Goal: Browse casually

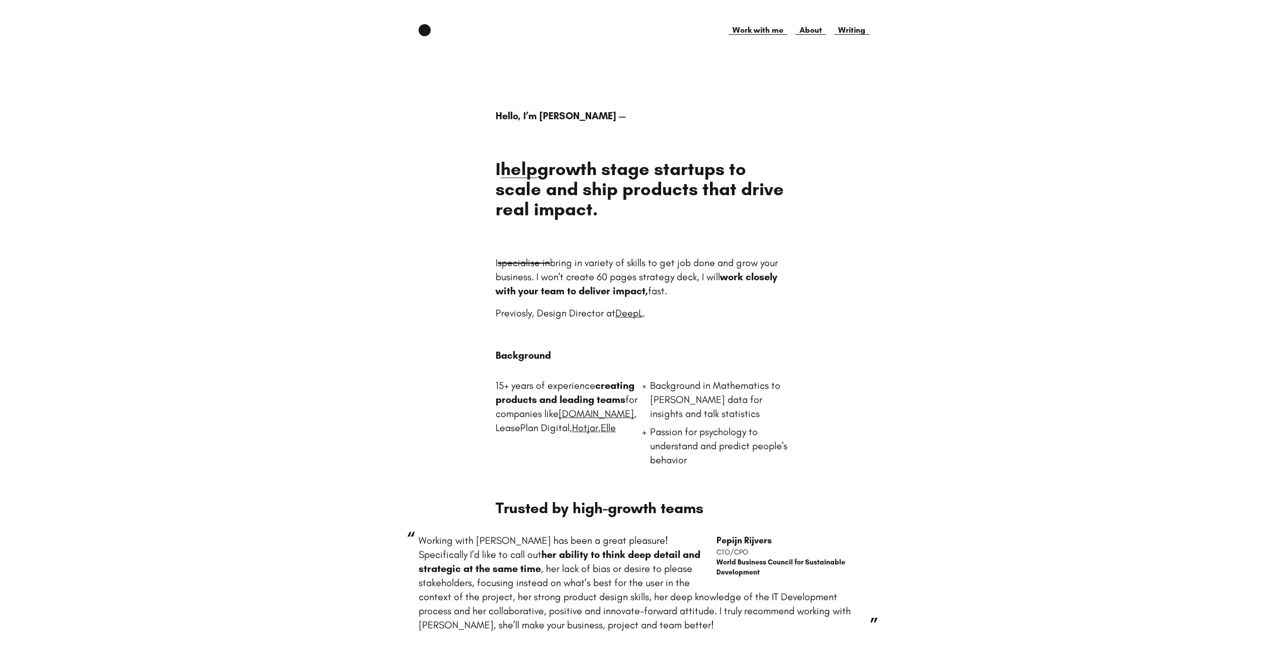
drag, startPoint x: 614, startPoint y: 176, endPoint x: 637, endPoint y: 212, distance: 42.3
click at [636, 213] on h1 "I help growth stage startups to scale and ship products that drive real impact." at bounding box center [643, 189] width 296 height 60
click at [641, 205] on h1 "I help growth stage startups to scale and ship products that drive real impact." at bounding box center [643, 189] width 296 height 60
drag, startPoint x: 625, startPoint y: 211, endPoint x: 507, endPoint y: 194, distance: 118.4
click at [507, 194] on h1 "I help growth stage startups to scale and ship products that drive real impact." at bounding box center [643, 189] width 296 height 60
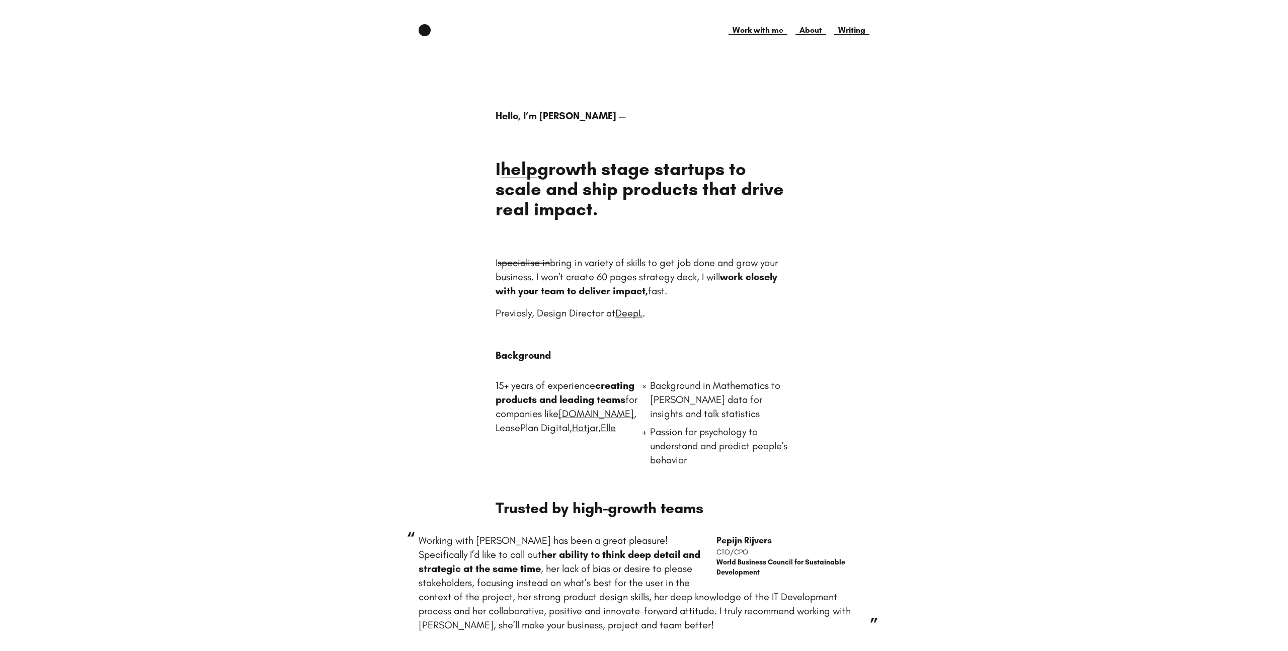
drag, startPoint x: 562, startPoint y: 204, endPoint x: 672, endPoint y: 193, distance: 110.7
click at [562, 204] on h1 "I help growth stage startups to scale and ship products that drive real impact." at bounding box center [643, 189] width 296 height 60
drag, startPoint x: 529, startPoint y: 413, endPoint x: 530, endPoint y: 425, distance: 12.2
click at [530, 424] on div "15+ years of experience creating products and leading teams for companies like …" at bounding box center [566, 428] width 142 height 101
click at [558, 419] on link "[DOMAIN_NAME]" at bounding box center [595, 413] width 75 height 12
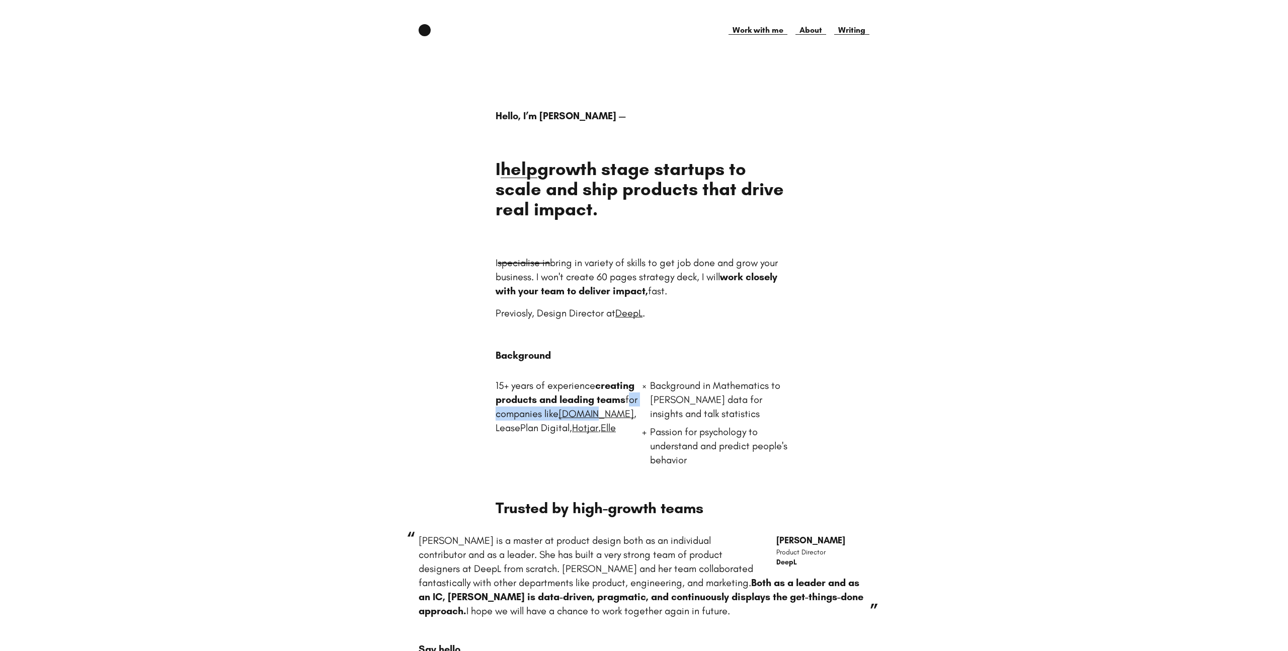
click at [569, 406] on div "15+ years of experience creating products and leading teams for companies like …" at bounding box center [566, 428] width 142 height 101
drag, startPoint x: 528, startPoint y: 409, endPoint x: 561, endPoint y: 413, distance: 33.9
click at [561, 413] on div "15+ years of experience creating products and leading teams for companies like …" at bounding box center [566, 428] width 142 height 101
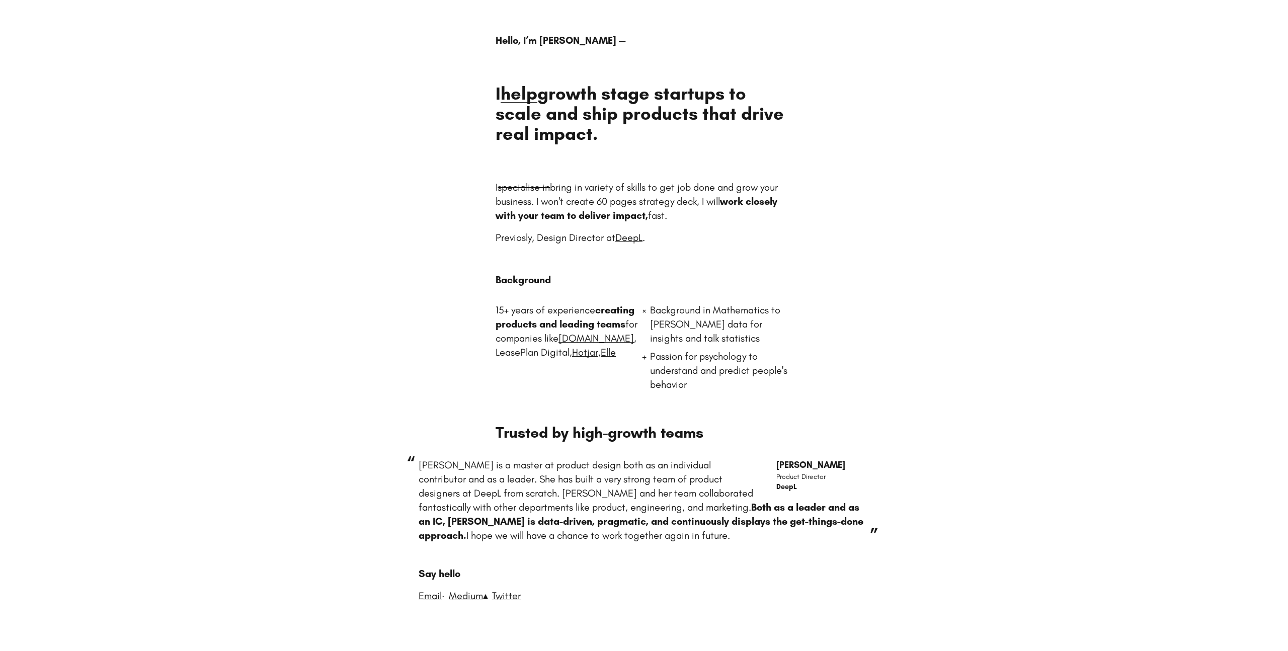
click at [498, 471] on p "[PERSON_NAME] is a master at product design both as an individual contributor a…" at bounding box center [643, 500] width 451 height 84
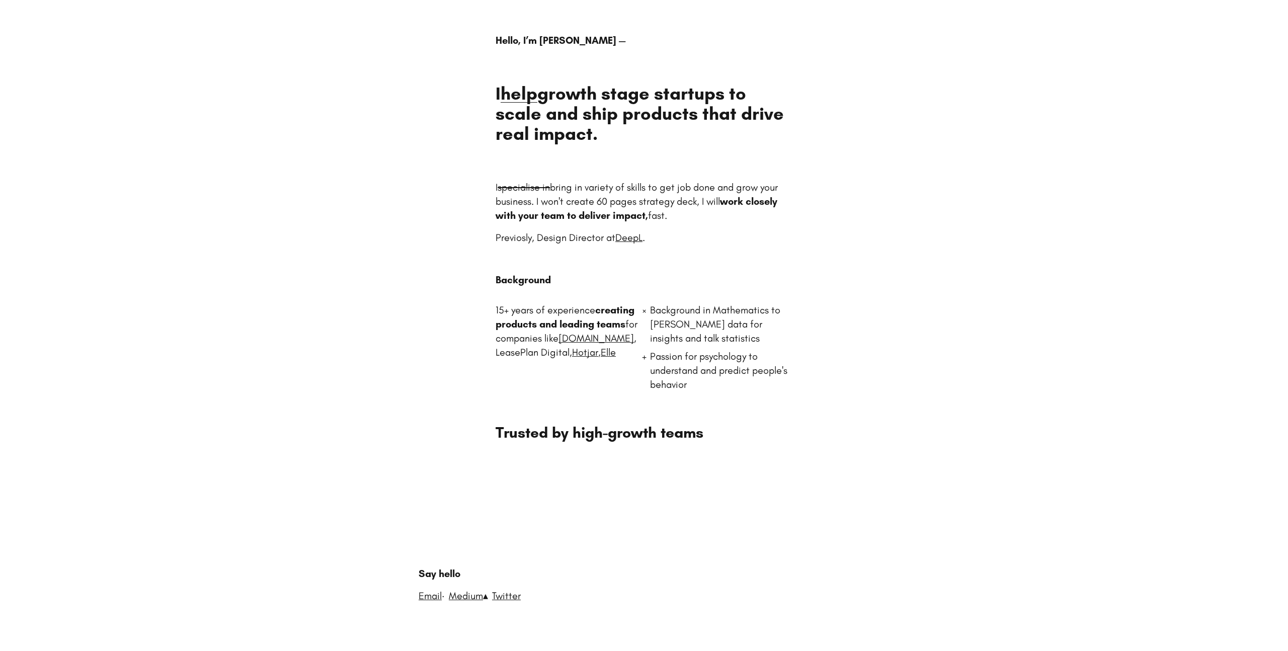
click at [559, 480] on p "[PERSON_NAME] is a master at product design both as an individual contributor a…" at bounding box center [643, 500] width 451 height 84
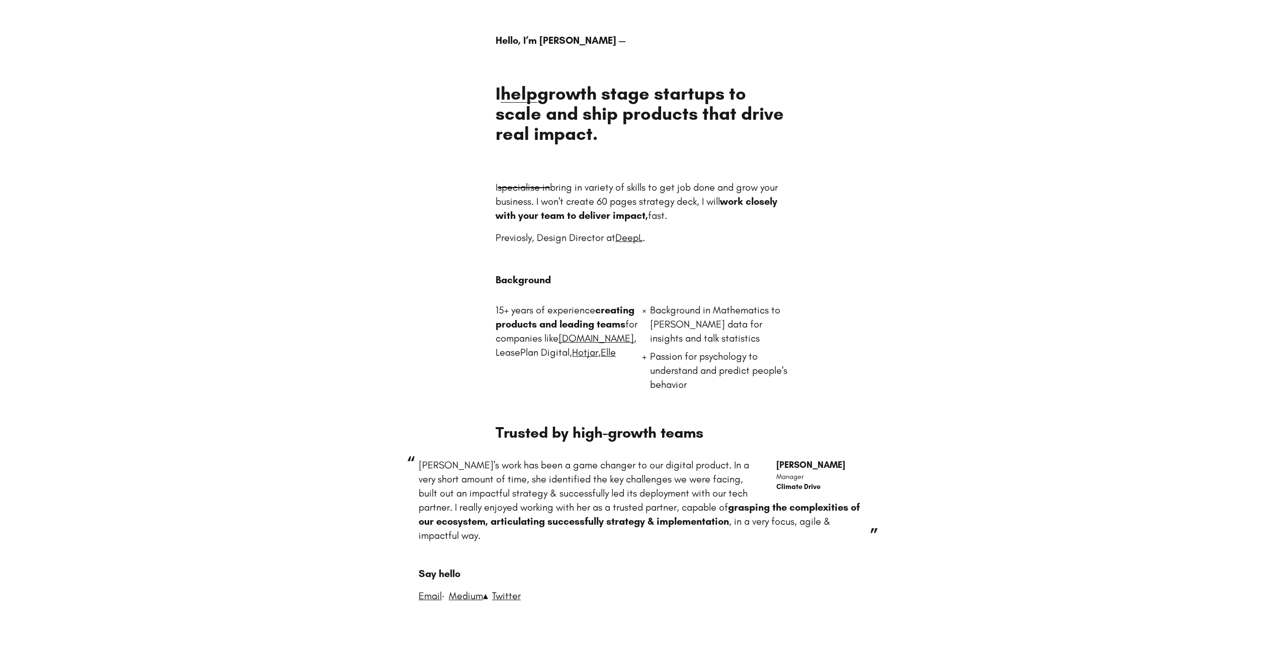
click at [555, 507] on p "[PERSON_NAME]'s work has been a game changer to our digital product. In a very …" at bounding box center [643, 500] width 451 height 84
